Goal: Task Accomplishment & Management: Manage account settings

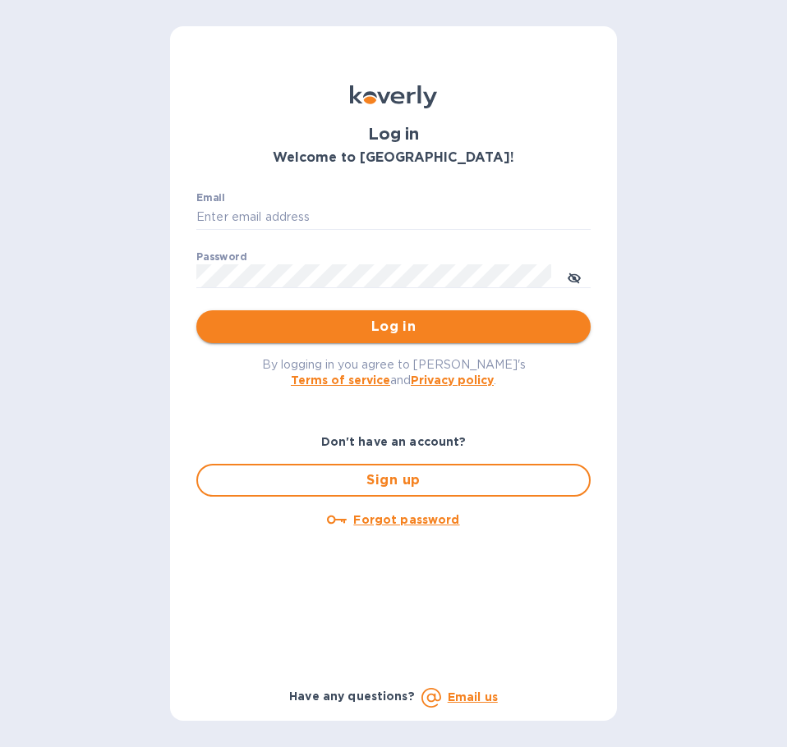
type input "[EMAIL_ADDRESS][DOMAIN_NAME]"
click at [425, 333] on span "Log in" at bounding box center [393, 327] width 368 height 20
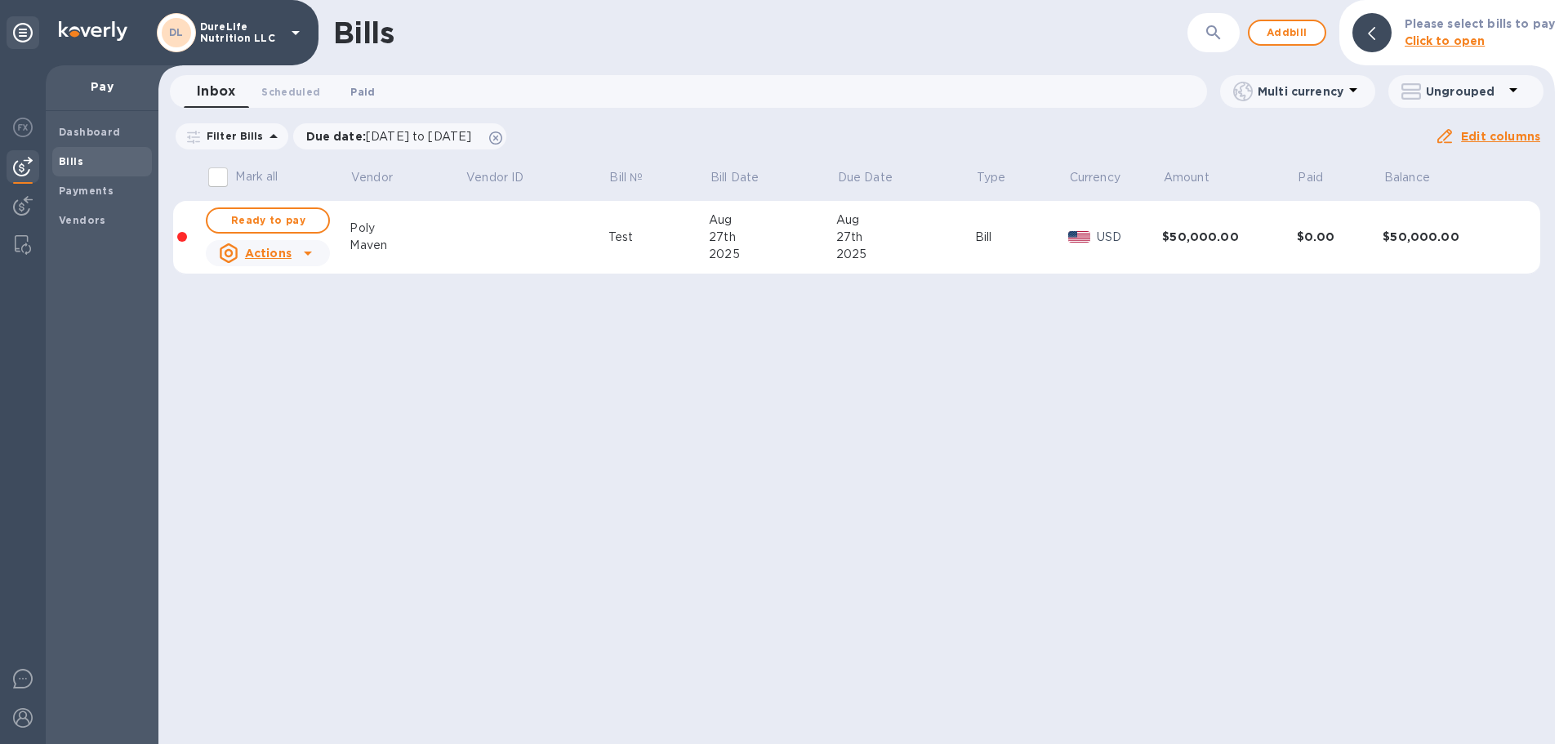
click at [364, 90] on span "Paid 0" at bounding box center [362, 92] width 25 height 17
